Goal: Check status

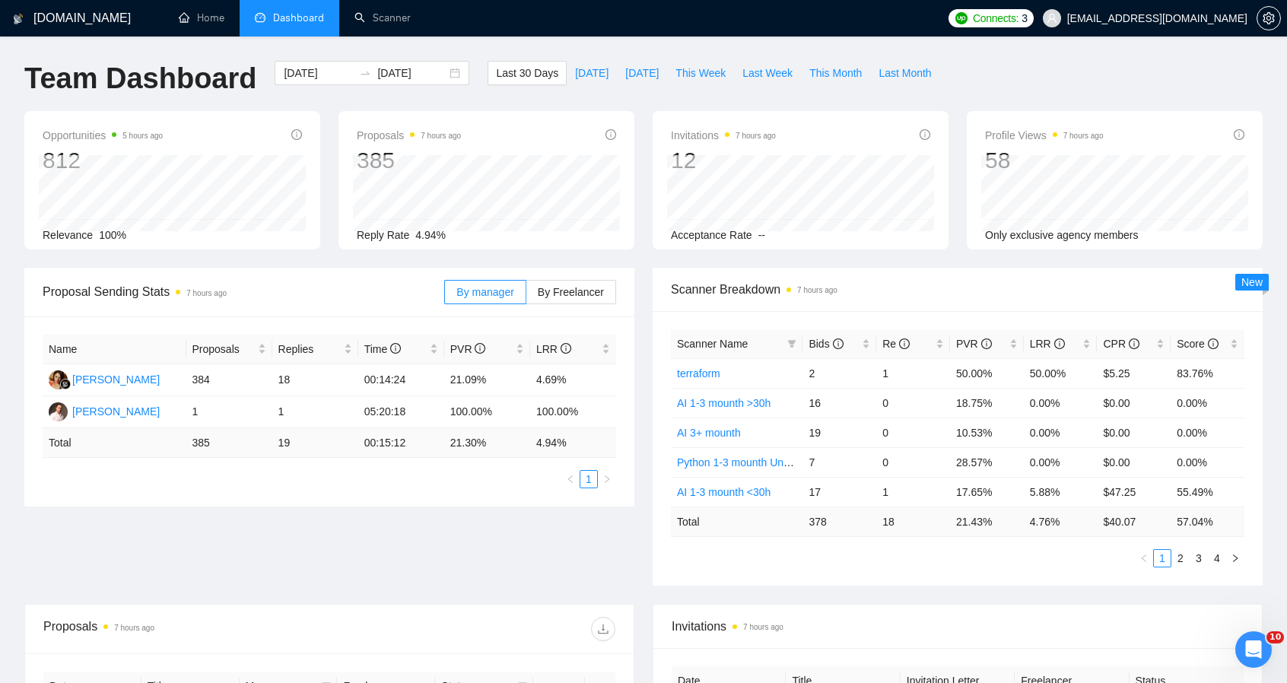
click at [266, 535] on div "Proposal Sending Stats 7 hours ago By manager By Freelancer Name Proposals Repl…" at bounding box center [643, 436] width 1257 height 336
click at [586, 294] on span "By Freelancer" at bounding box center [571, 292] width 66 height 12
click at [526, 296] on input "By Freelancer" at bounding box center [526, 296] width 0 height 0
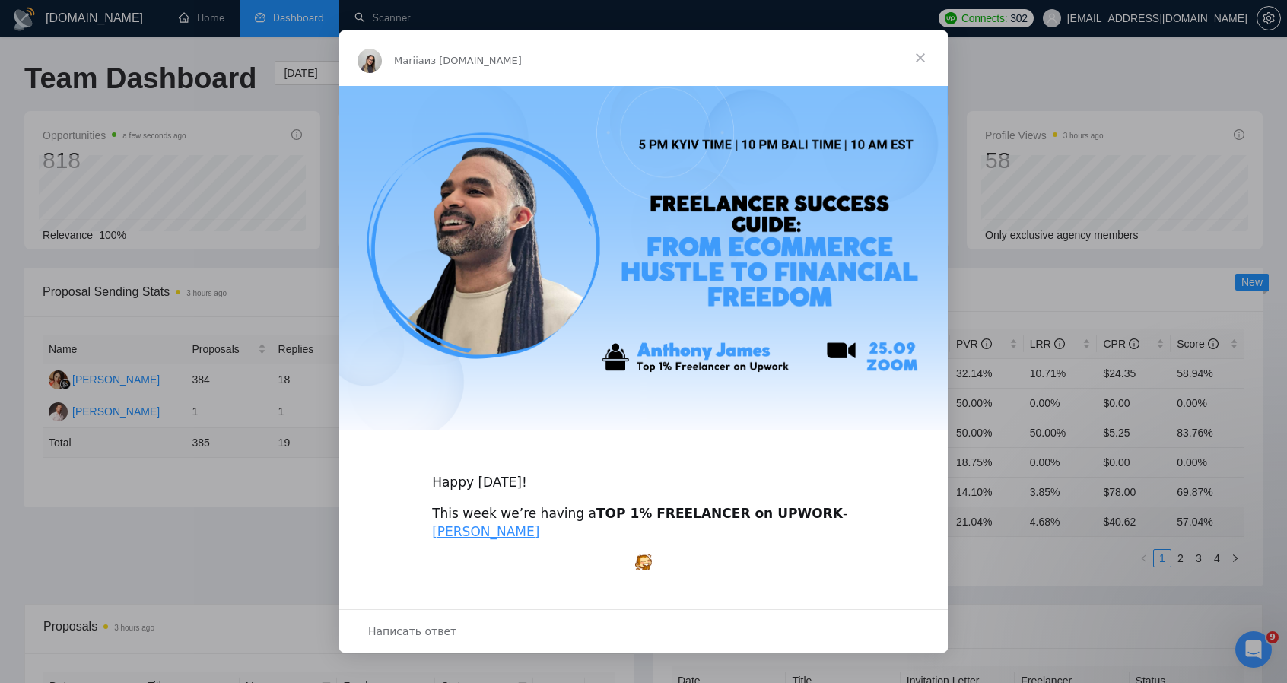
click at [919, 62] on span "Закрыть" at bounding box center [920, 57] width 55 height 55
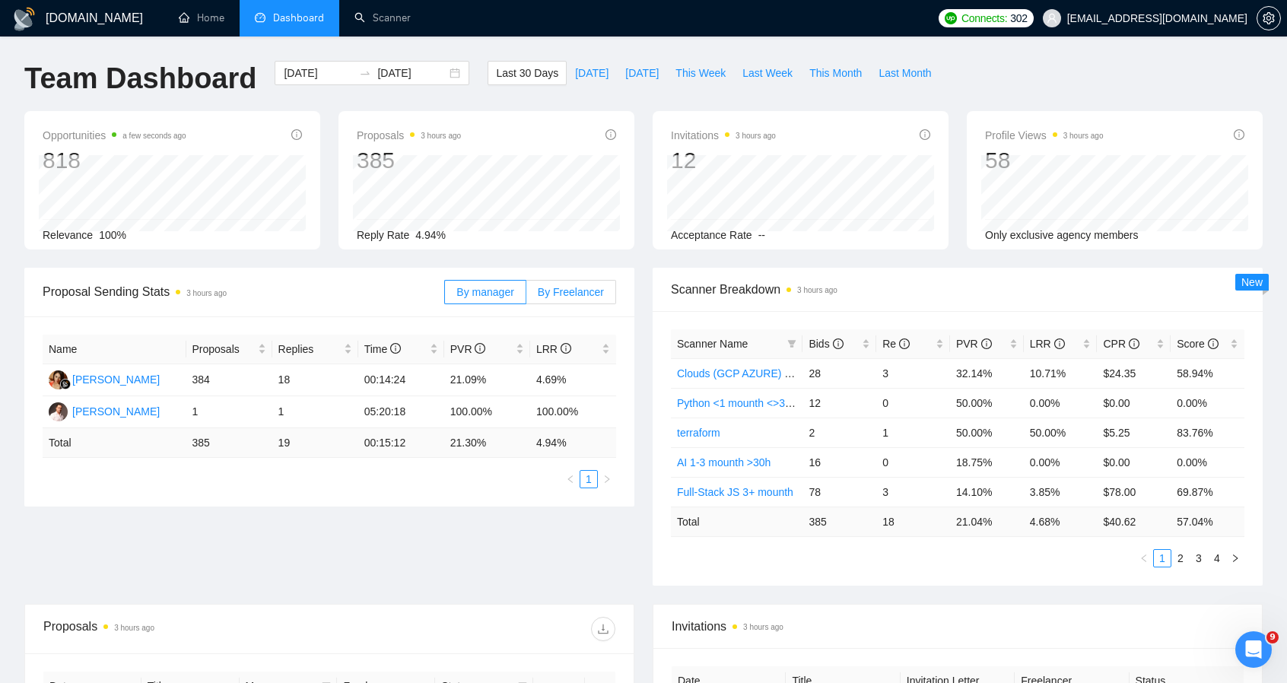
click at [591, 289] on span "By Freelancer" at bounding box center [571, 292] width 66 height 12
click at [526, 296] on input "By Freelancer" at bounding box center [526, 296] width 0 height 0
